Goal: Information Seeking & Learning: Learn about a topic

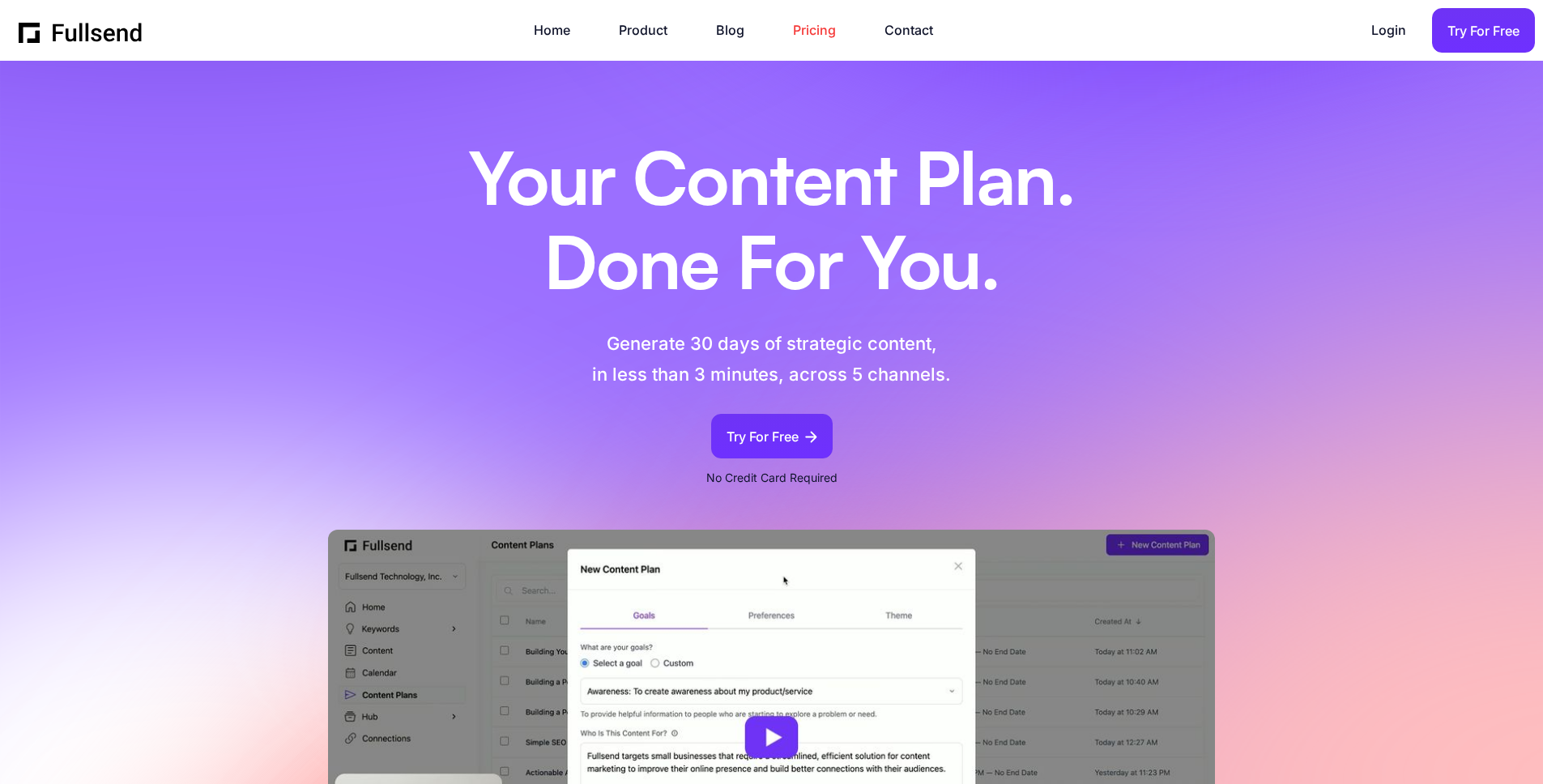
click at [826, 26] on link "Pricing" at bounding box center [822, 30] width 59 height 22
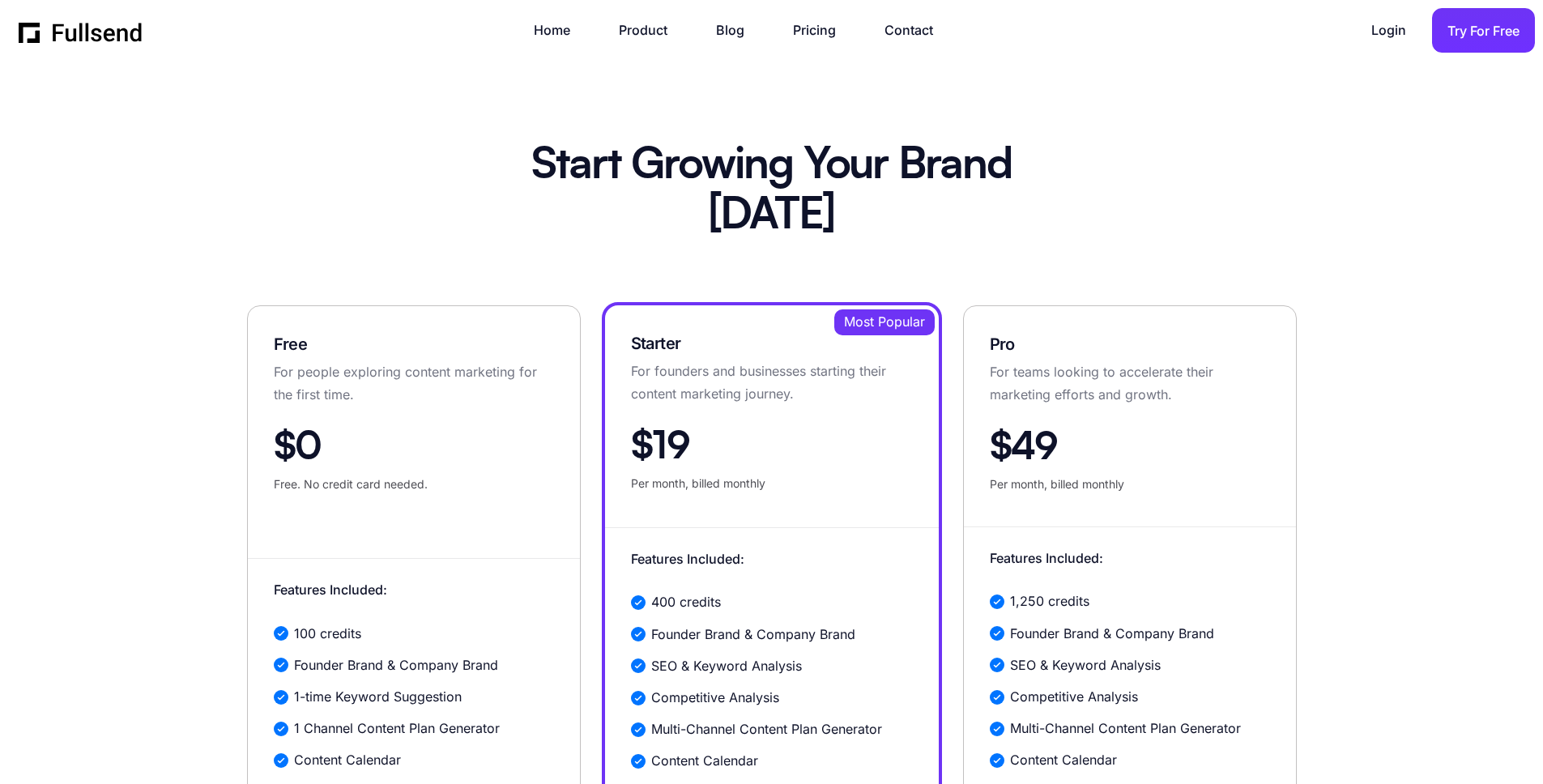
click at [537, 17] on div "Home Product Blog Pricing Contact Login Login Try For Free" at bounding box center [777, 30] width 1516 height 45
click at [540, 34] on link "Home" at bounding box center [561, 30] width 53 height 22
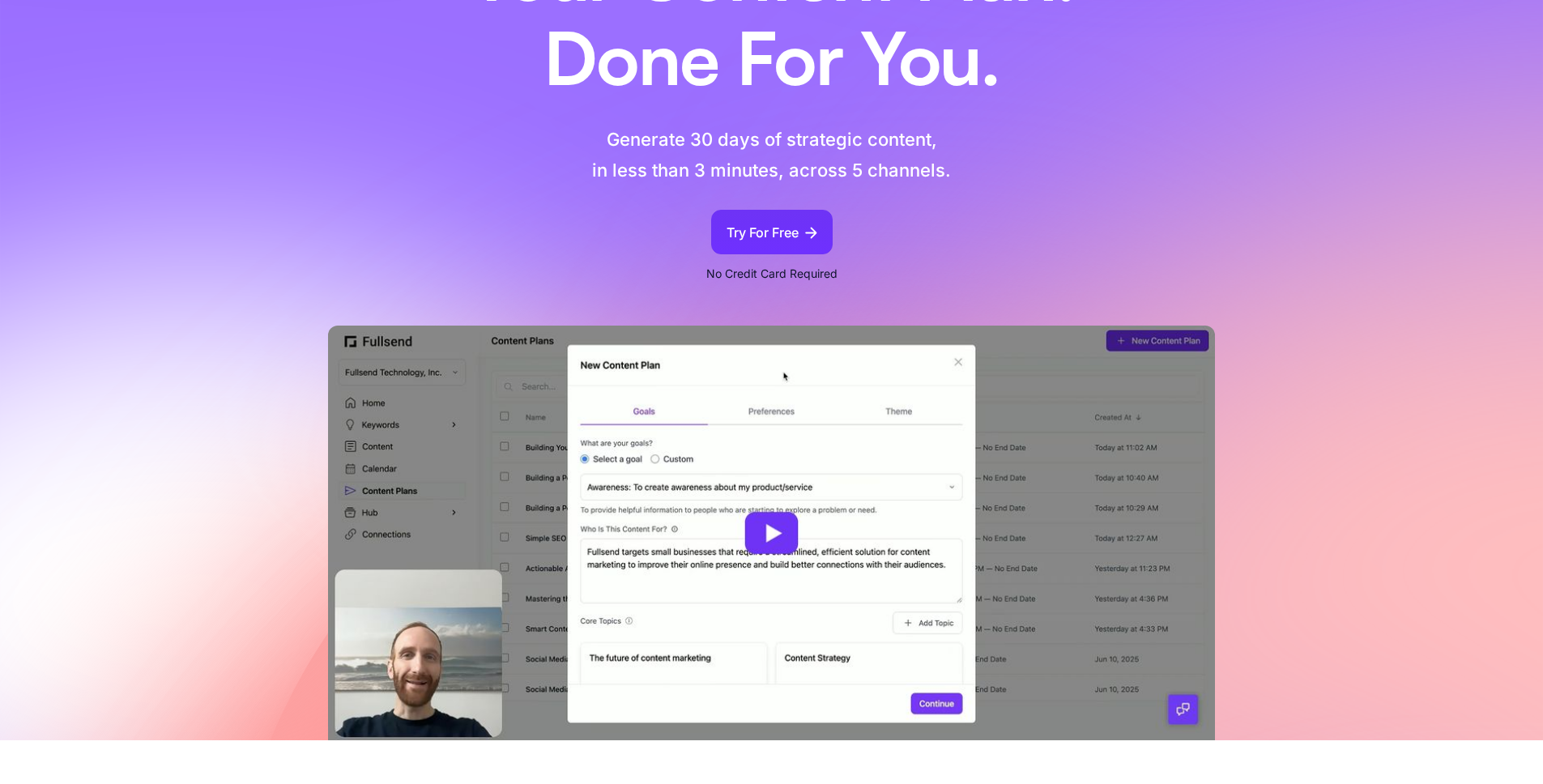
scroll to position [321, 0]
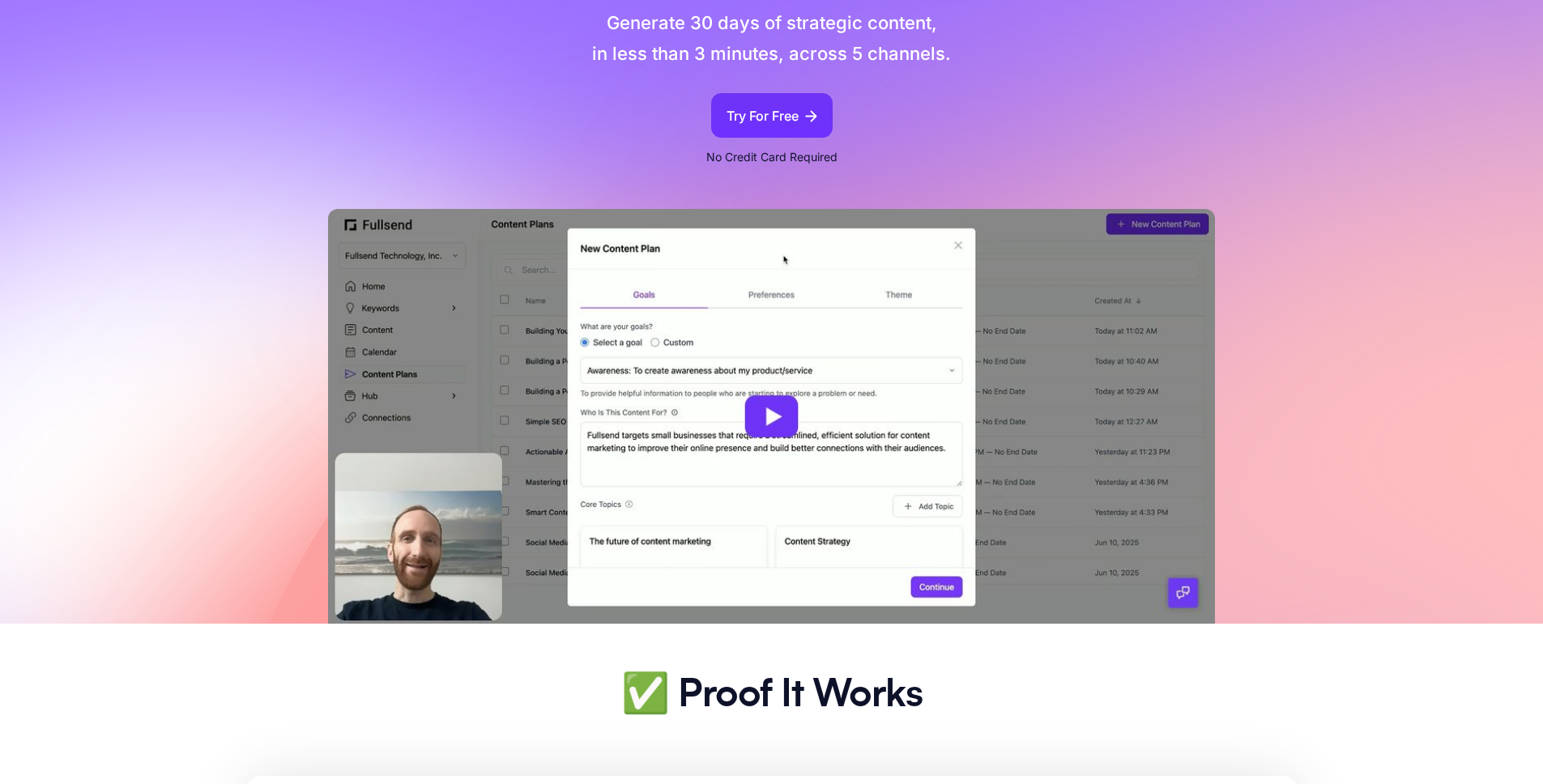
click at [723, 461] on img at bounding box center [771, 417] width 888 height 415
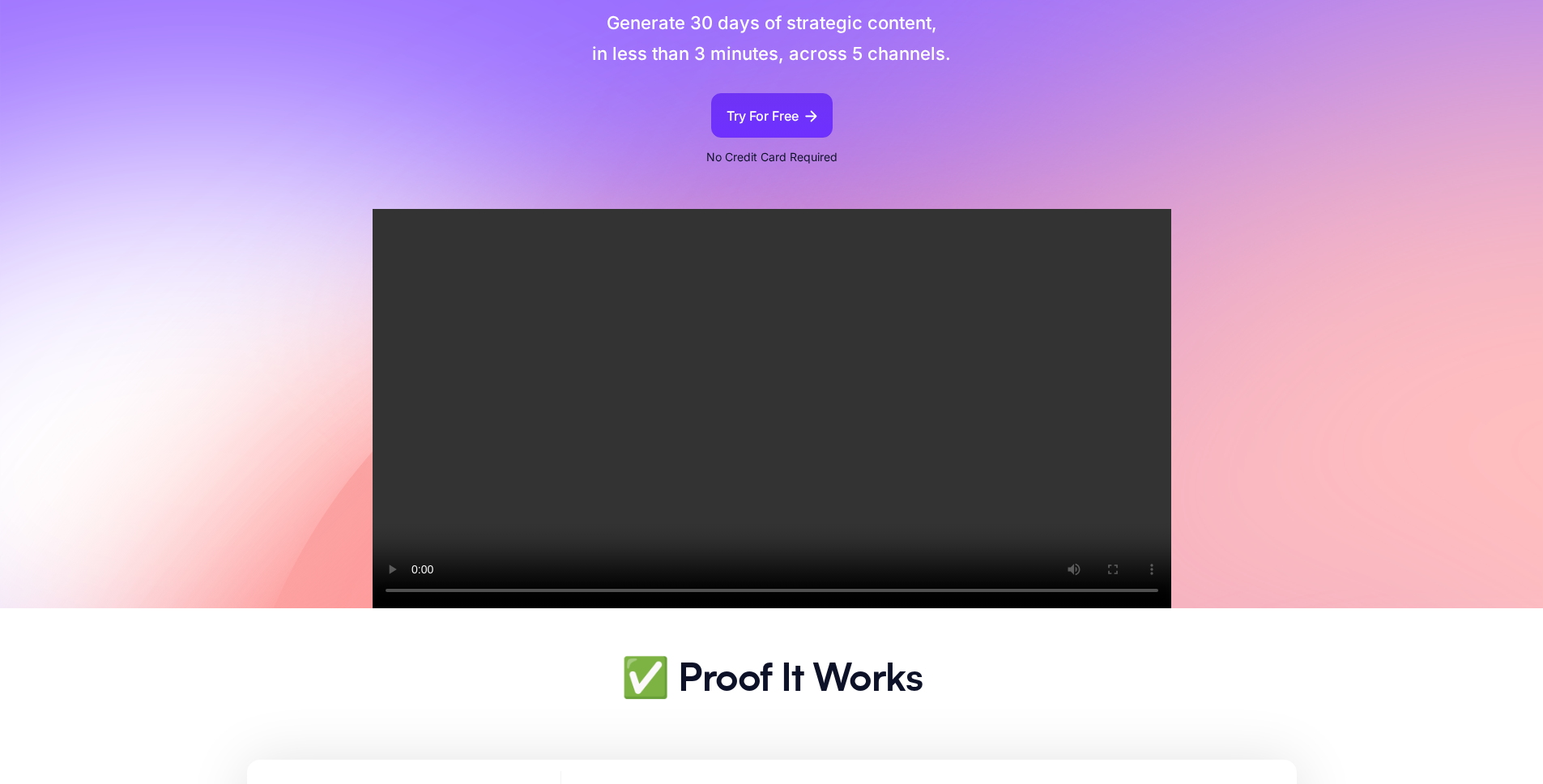
click at [806, 457] on video "Your browser does not support the video tag." at bounding box center [771, 409] width 798 height 400
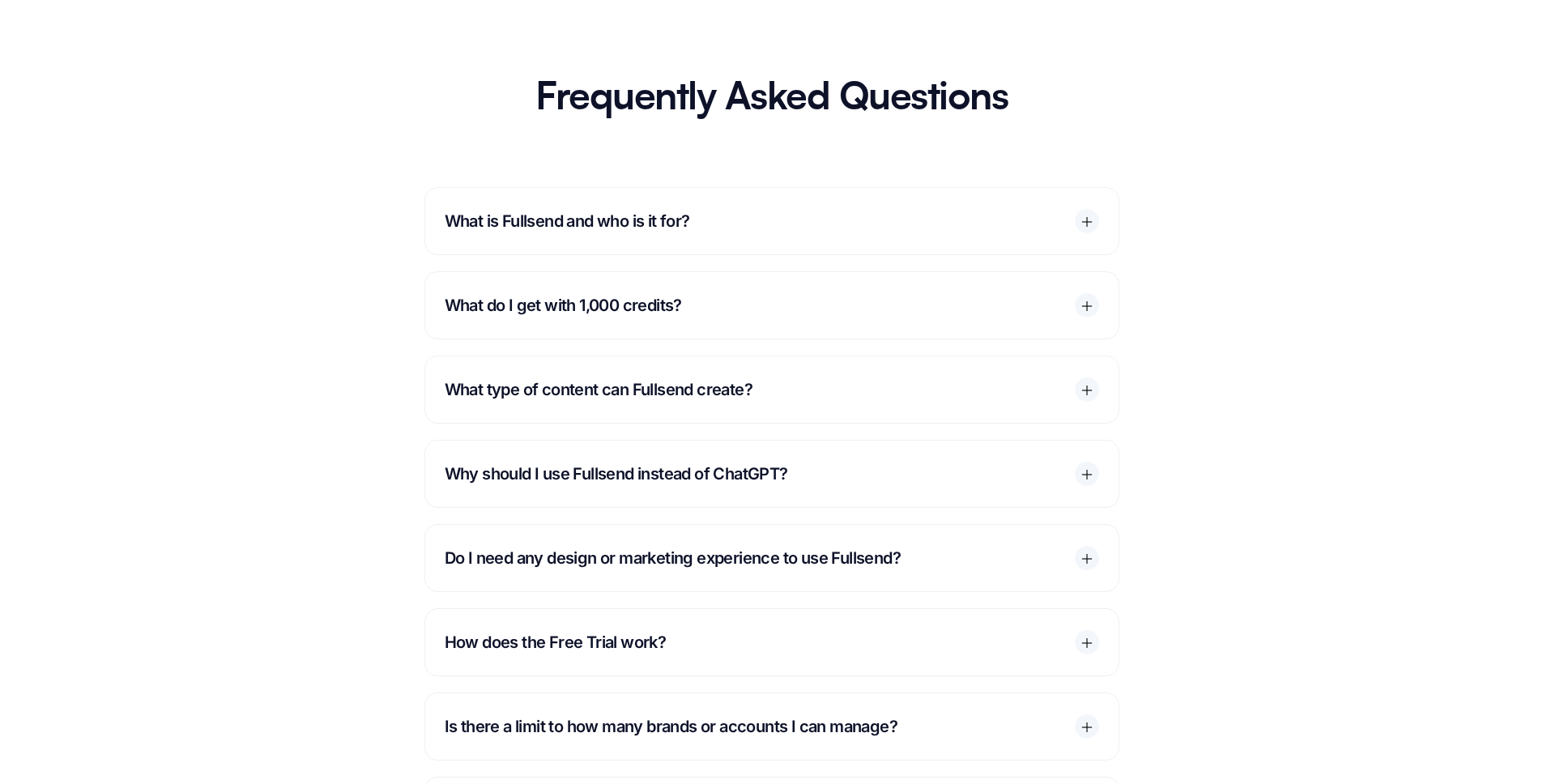
scroll to position [8614, 0]
